Goal: Task Accomplishment & Management: Manage account settings

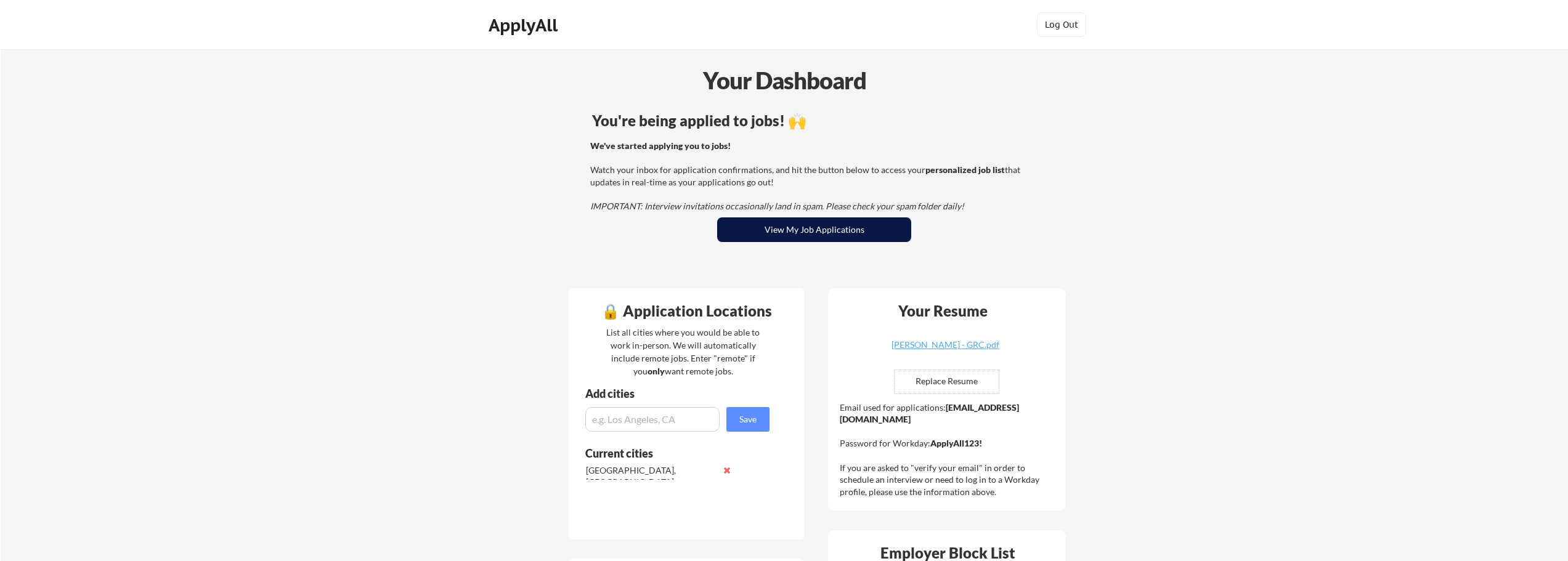
click at [803, 235] on button "View My Job Applications" at bounding box center [814, 229] width 194 height 25
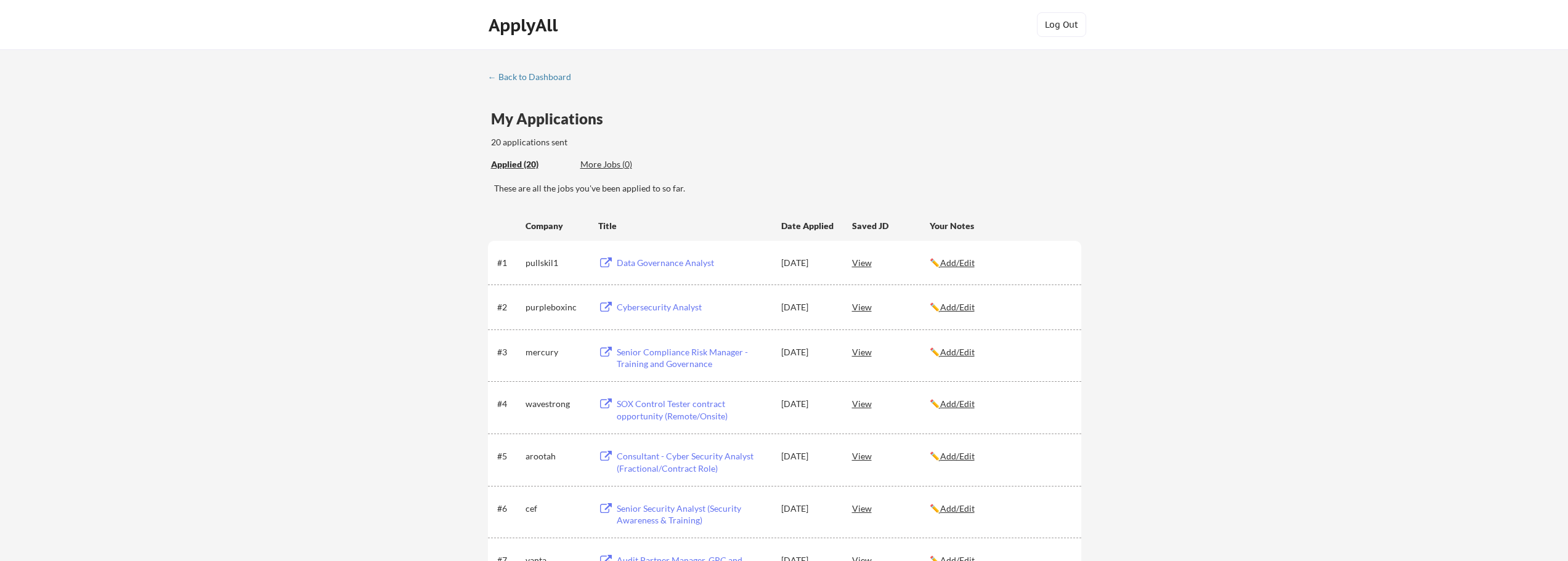
click at [534, 83] on link "← Back to Dashboard" at bounding box center [535, 78] width 93 height 12
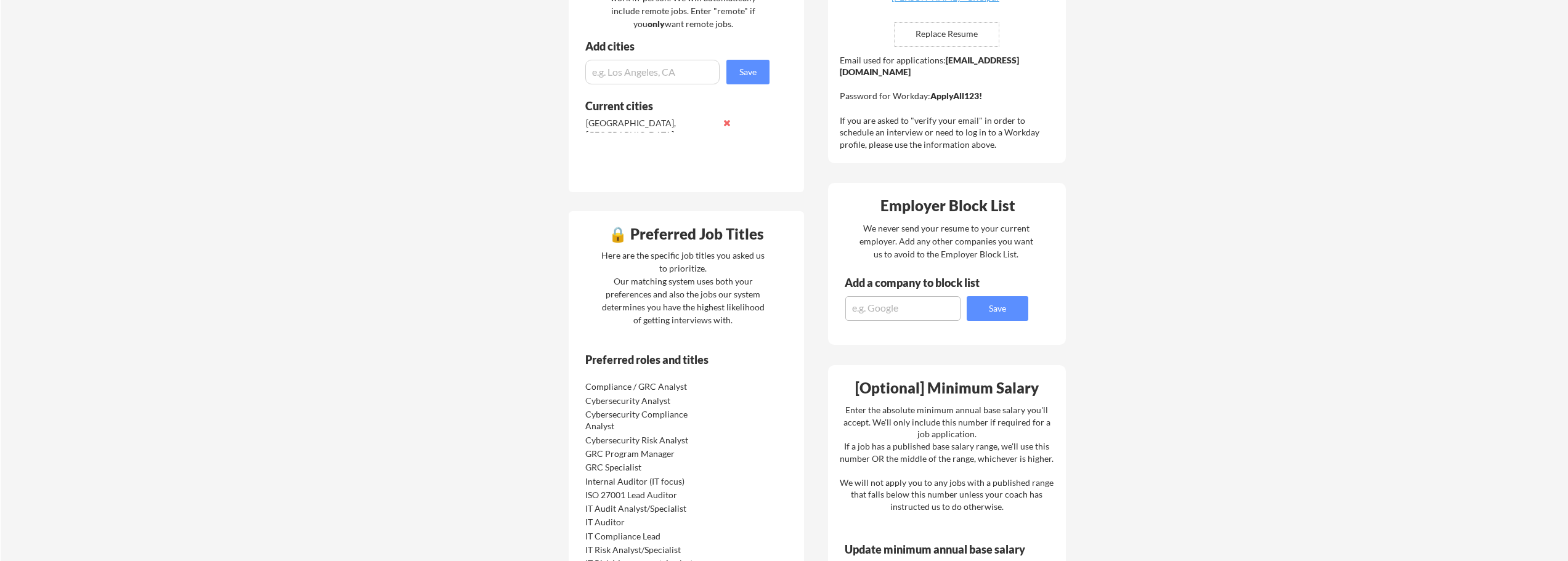
scroll to position [369, 0]
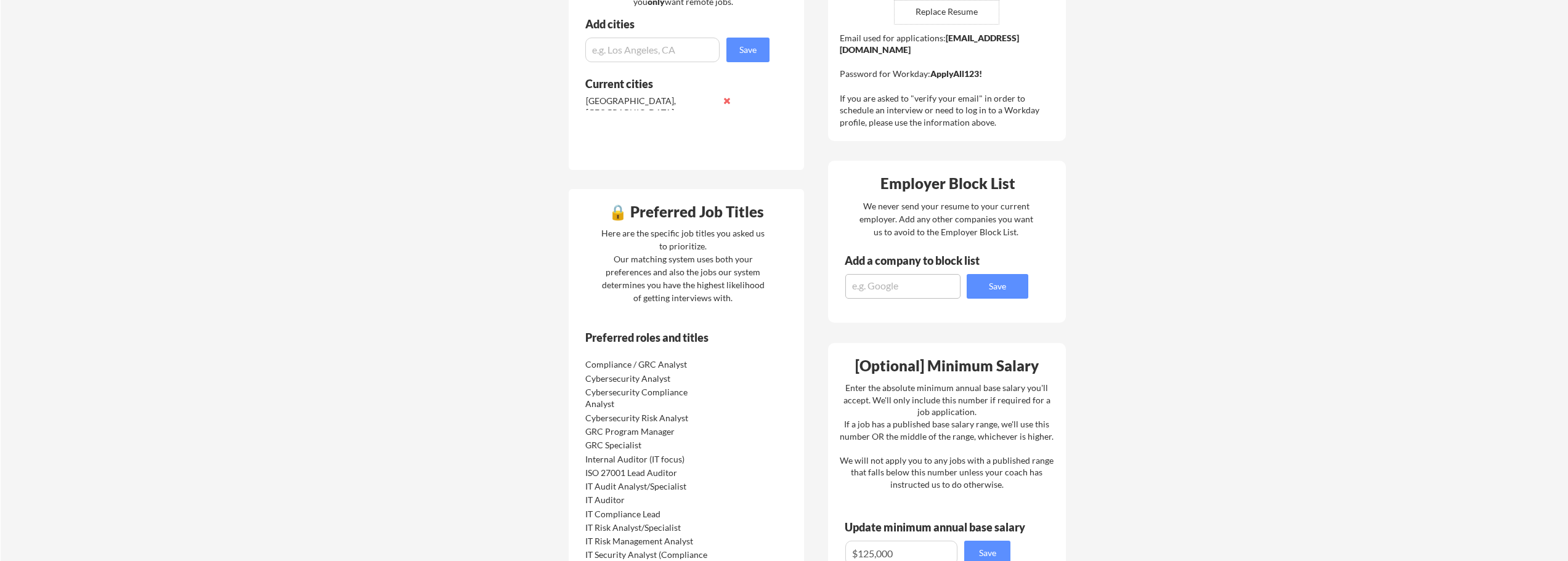
click at [925, 290] on textarea at bounding box center [903, 286] width 115 height 25
type textarea "L"
type textarea "Elastic"
click at [995, 288] on button "Save" at bounding box center [998, 286] width 62 height 25
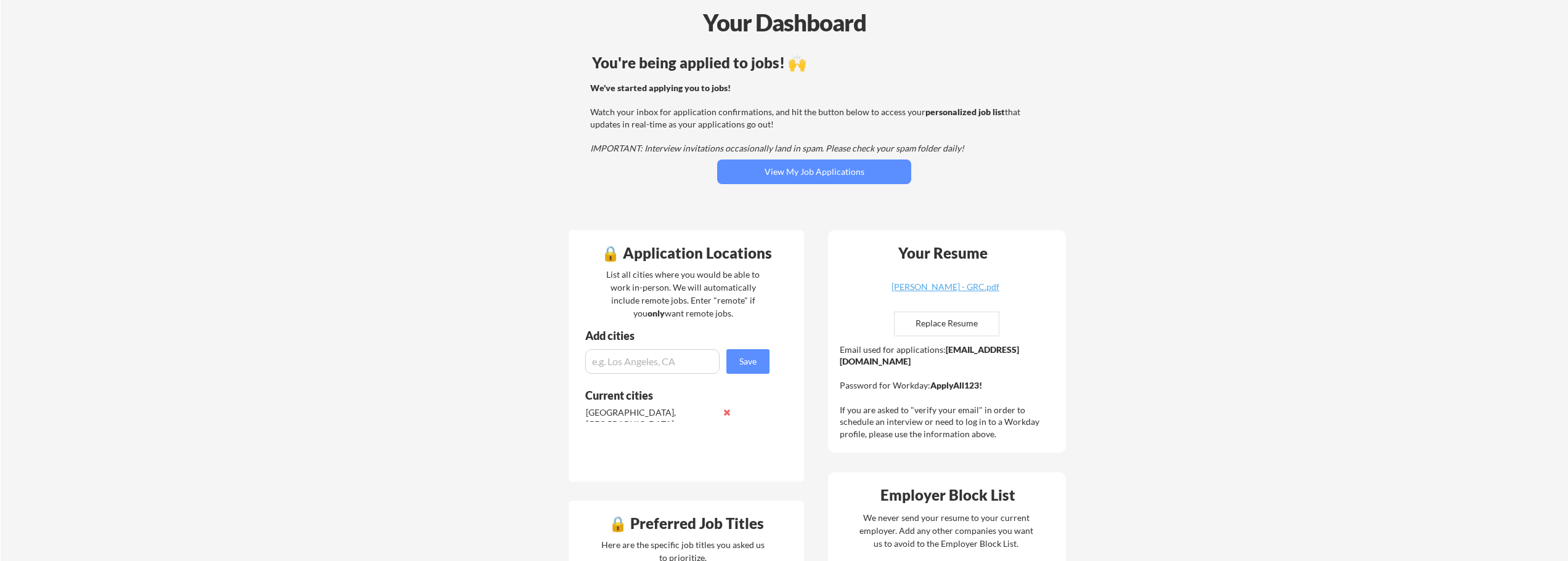
scroll to position [0, 0]
